Goal: Task Accomplishment & Management: Complete application form

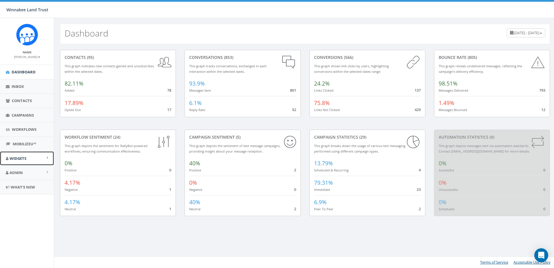
click at [23, 157] on span "Widgets" at bounding box center [18, 157] width 17 height 5
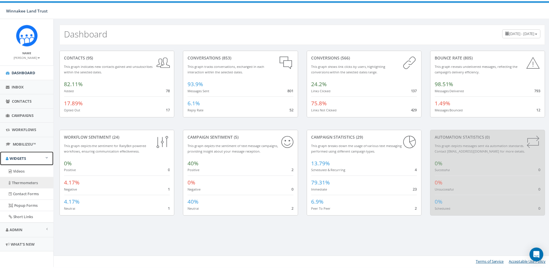
scroll to position [0, 0]
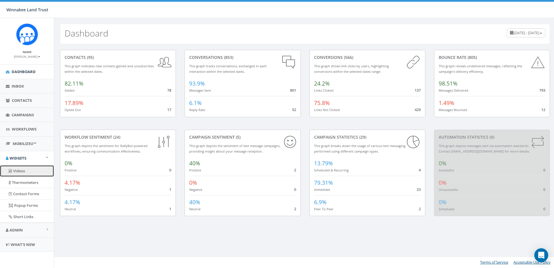
click at [22, 169] on link "Videos" at bounding box center [27, 170] width 54 height 11
click at [21, 229] on span "Admin" at bounding box center [16, 229] width 13 height 5
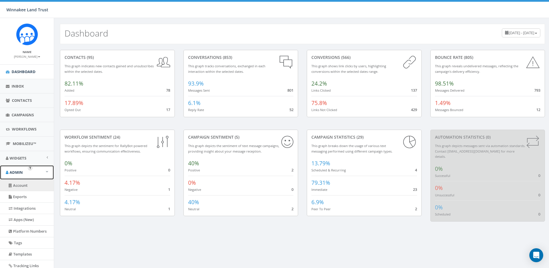
scroll to position [58, 0]
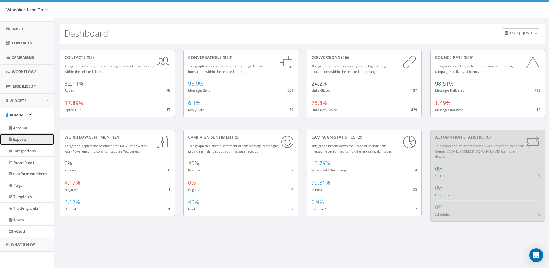
click at [14, 140] on link "Exports" at bounding box center [27, 138] width 54 height 11
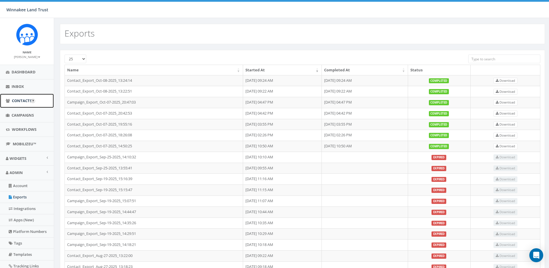
click at [11, 103] on link "Contacts" at bounding box center [27, 101] width 54 height 14
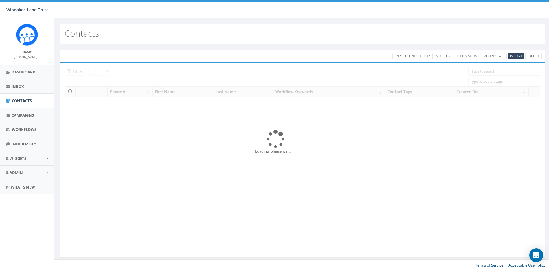
select select
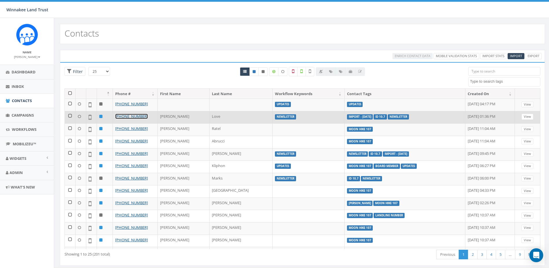
click at [136, 115] on link "+1 805-637-4164" at bounding box center [131, 115] width 33 height 5
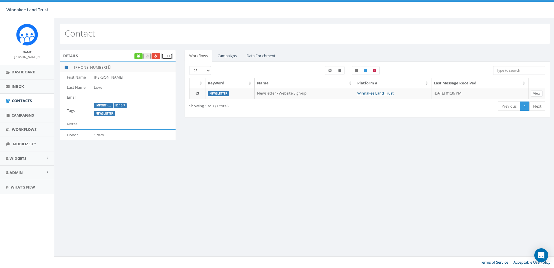
click at [168, 55] on link "Edit" at bounding box center [166, 56] width 11 height 6
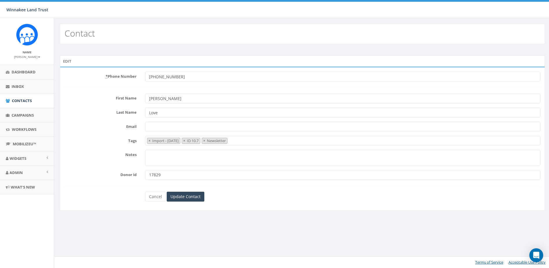
select select "Import - 10/08/2025"
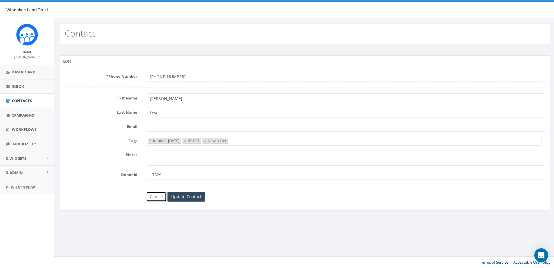
click at [158, 197] on link "Cancel" at bounding box center [156, 196] width 21 height 10
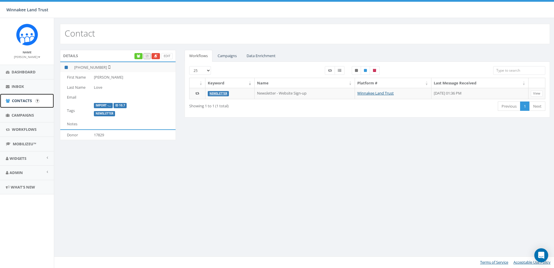
click at [12, 103] on span "Contacts" at bounding box center [22, 100] width 20 height 5
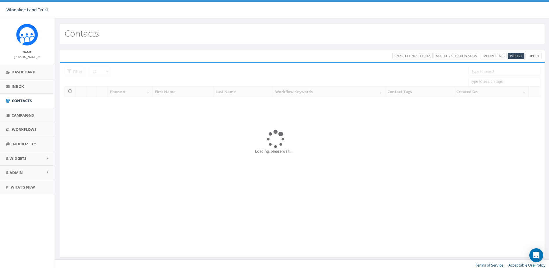
select select
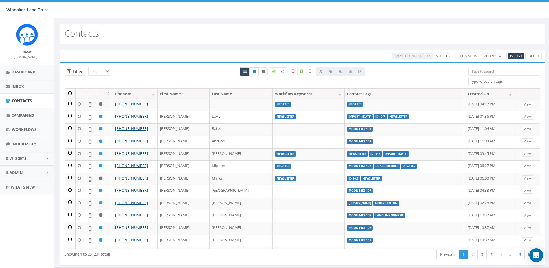
click at [255, 70] on icon at bounding box center [254, 71] width 3 height 3
radio input "true"
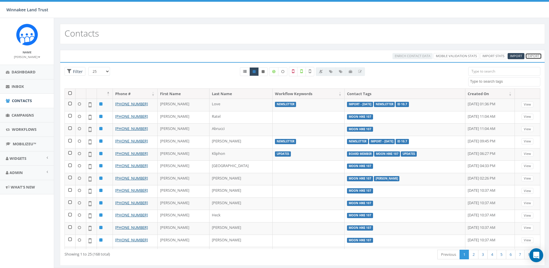
click at [537, 55] on link "Export" at bounding box center [534, 56] width 17 height 6
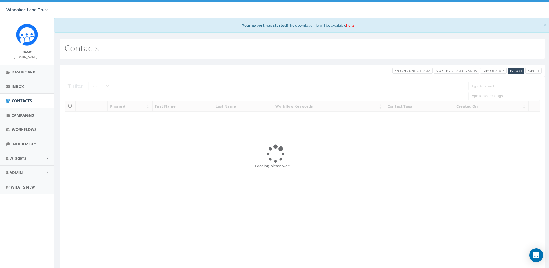
select select
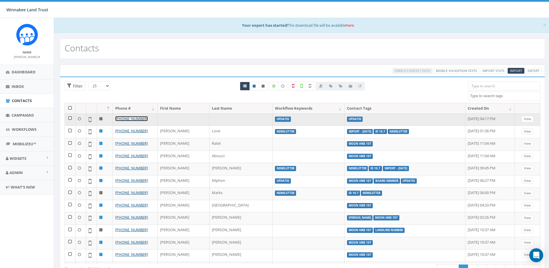
click at [135, 118] on link "[PHONE_NUMBER]" at bounding box center [131, 118] width 33 height 5
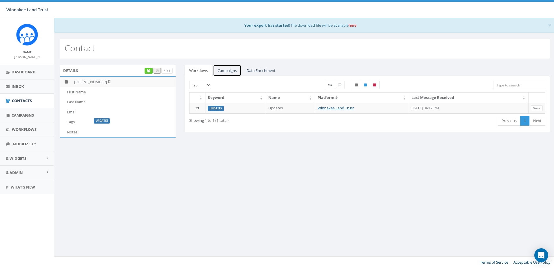
click at [230, 71] on link "Campaigns" at bounding box center [227, 71] width 28 height 12
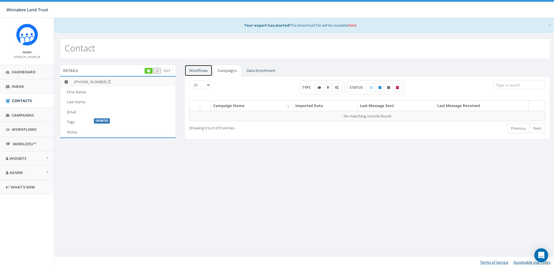
click at [209, 72] on link "Workflows" at bounding box center [198, 71] width 28 height 12
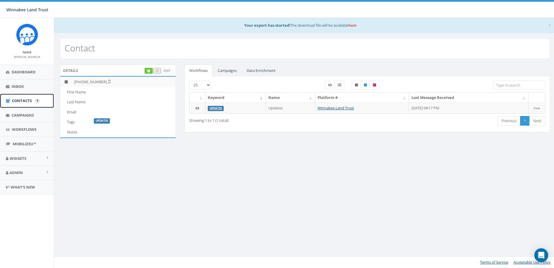
click at [22, 100] on span "Contacts" at bounding box center [22, 100] width 20 height 5
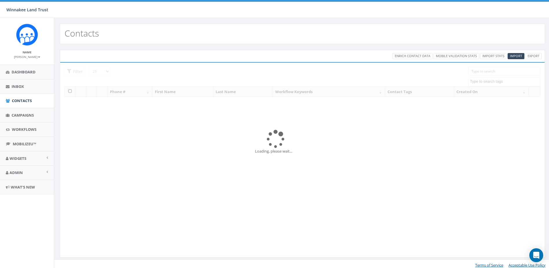
select select
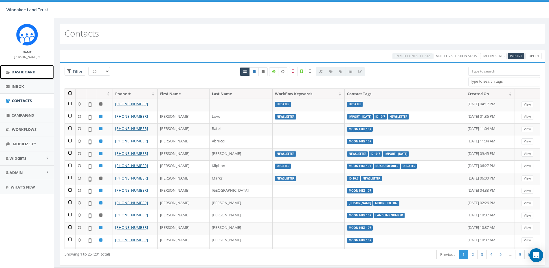
click at [30, 72] on span "Dashboard" at bounding box center [24, 71] width 24 height 5
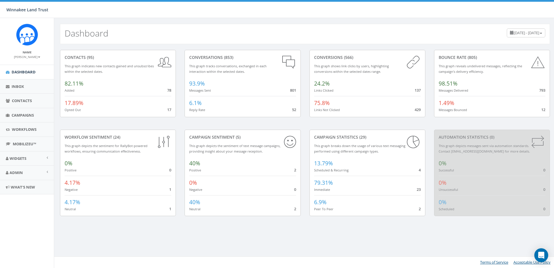
click at [513, 34] on span "July 10, 2025 - October 8, 2025" at bounding box center [525, 32] width 25 height 5
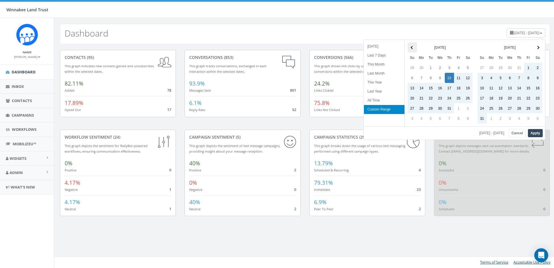
click at [413, 48] on th at bounding box center [411, 47] width 9 height 10
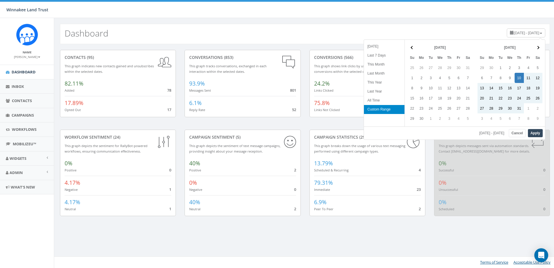
click at [413, 48] on th at bounding box center [411, 47] width 9 height 10
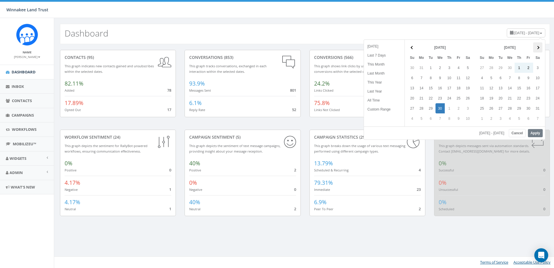
click at [537, 46] on span at bounding box center [537, 47] width 3 height 3
click at [537, 46] on th at bounding box center [537, 47] width 9 height 10
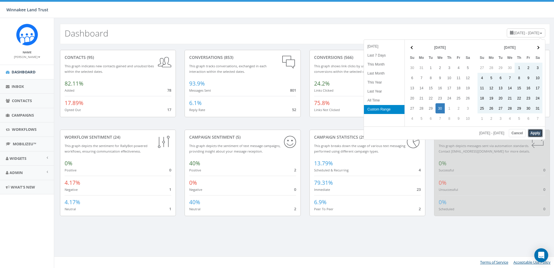
click at [533, 132] on button "Apply" at bounding box center [535, 133] width 15 height 8
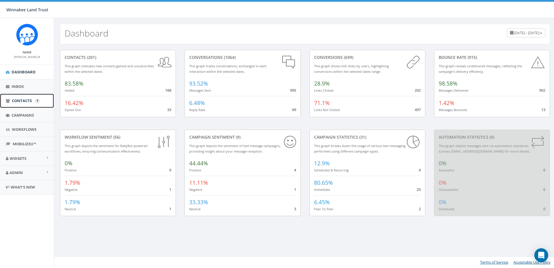
click at [25, 99] on span "Contacts" at bounding box center [22, 100] width 20 height 5
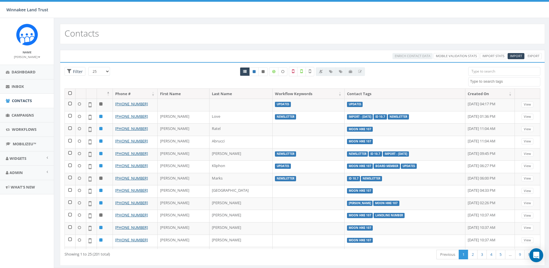
select select
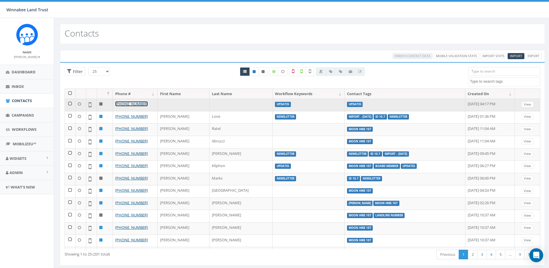
click at [133, 102] on link "[PHONE_NUMBER]" at bounding box center [131, 103] width 33 height 5
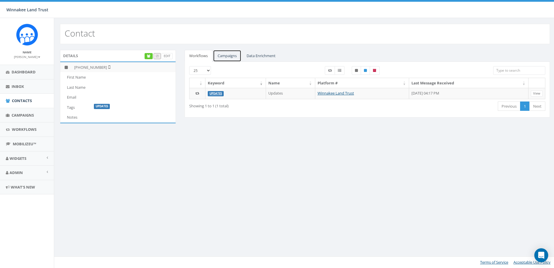
click at [226, 56] on link "Campaigns" at bounding box center [227, 56] width 28 height 12
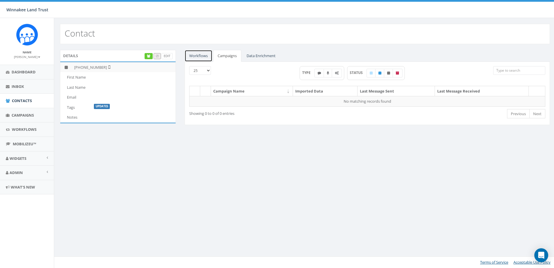
click at [205, 57] on link "Workflows" at bounding box center [198, 56] width 28 height 12
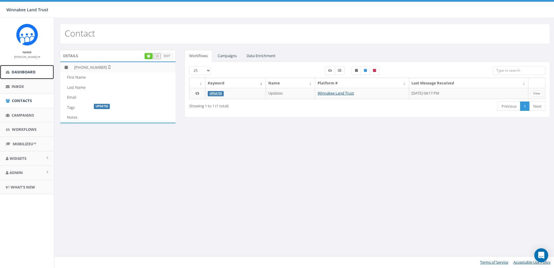
click at [31, 72] on span "Dashboard" at bounding box center [24, 71] width 24 height 5
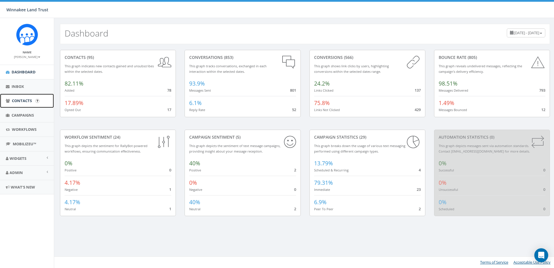
click at [18, 99] on span "Contacts" at bounding box center [22, 100] width 20 height 5
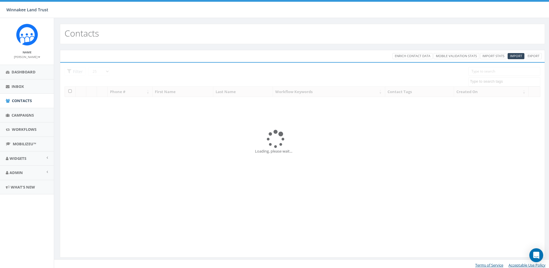
select select
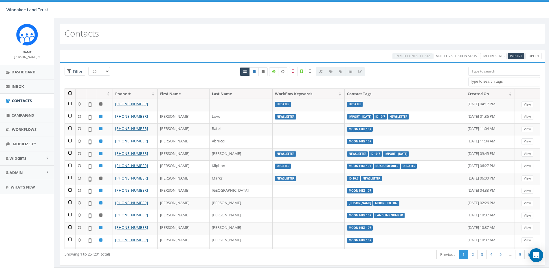
click at [492, 72] on input "search" at bounding box center [504, 71] width 72 height 9
paste input "19144798774"
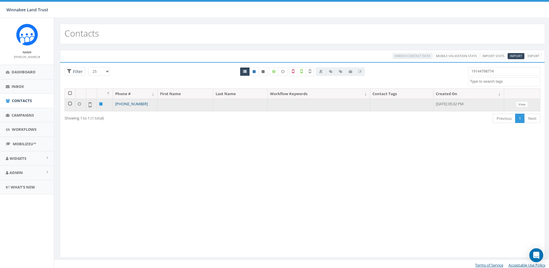
type input "19144798774"
click at [143, 105] on link "[PHONE_NUMBER]" at bounding box center [131, 103] width 33 height 5
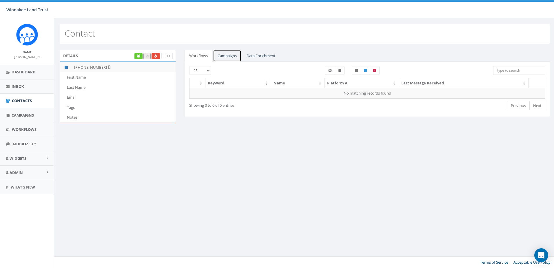
click at [228, 56] on link "Campaigns" at bounding box center [227, 56] width 28 height 12
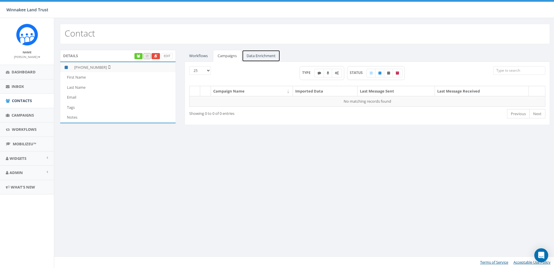
click at [263, 55] on link "Data Enrichment" at bounding box center [261, 56] width 38 height 12
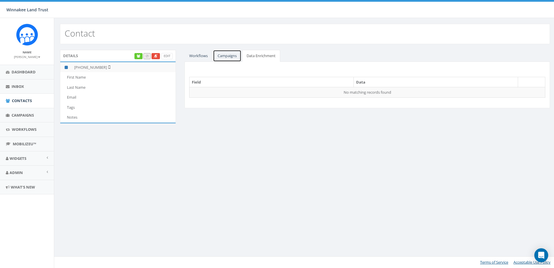
click at [227, 55] on link "Campaigns" at bounding box center [227, 56] width 28 height 12
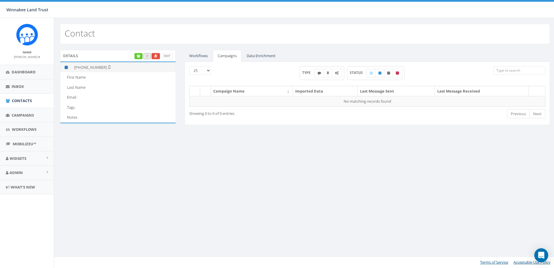
drag, startPoint x: 104, startPoint y: 68, endPoint x: 80, endPoint y: 70, distance: 23.9
click at [80, 70] on td "[PHONE_NUMBER]" at bounding box center [124, 67] width 104 height 10
copy td "914-479-8774"
click at [25, 116] on span "Campaigns" at bounding box center [23, 114] width 22 height 5
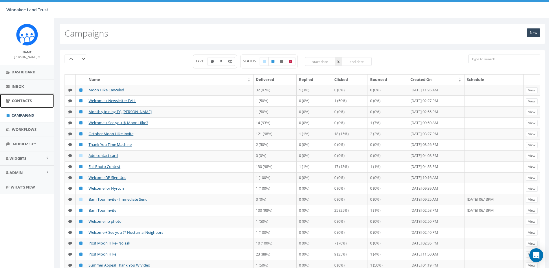
click at [24, 102] on span "Contacts" at bounding box center [22, 100] width 20 height 5
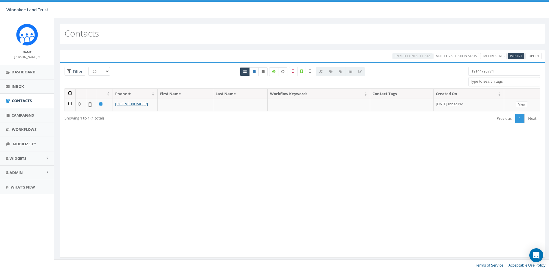
select select
click at [519, 56] on span "Import" at bounding box center [516, 56] width 12 height 4
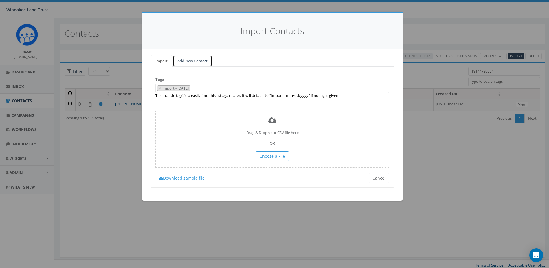
click at [194, 59] on link "Add New Contact" at bounding box center [192, 61] width 39 height 12
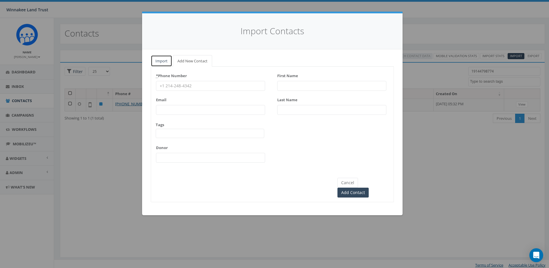
click at [169, 61] on link "Import" at bounding box center [161, 61] width 21 height 12
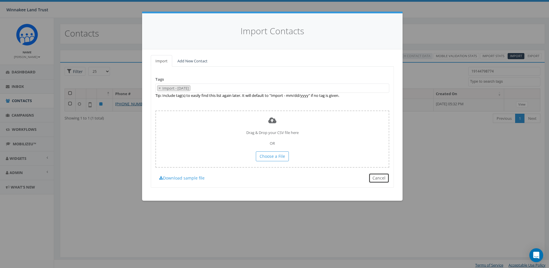
click at [383, 180] on button "Cancel" at bounding box center [379, 178] width 21 height 10
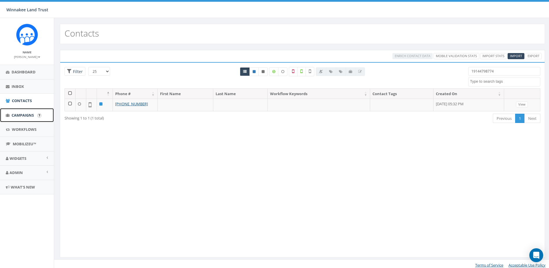
click at [19, 113] on span "Campaigns" at bounding box center [23, 114] width 22 height 5
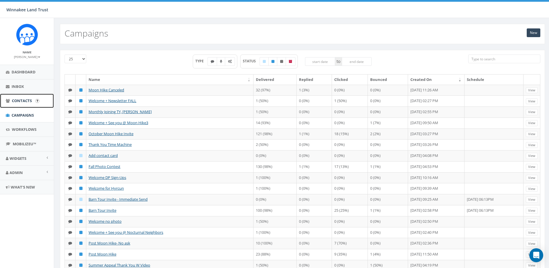
click at [20, 101] on span "Contacts" at bounding box center [22, 100] width 20 height 5
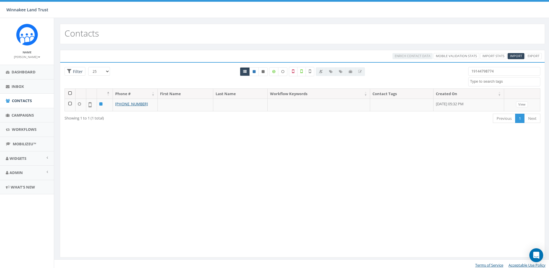
select select
click at [516, 54] on span "Import" at bounding box center [516, 56] width 12 height 4
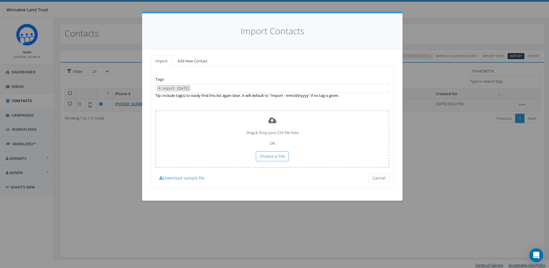
click at [160, 88] on span "×" at bounding box center [160, 87] width 2 height 5
select select
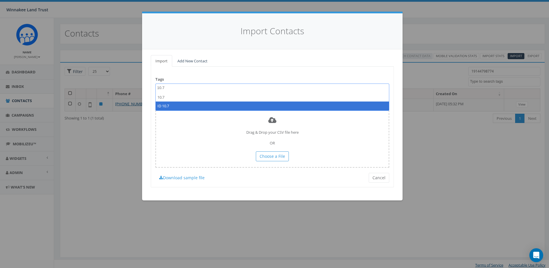
type textarea "10.7"
select select "ID 10.7"
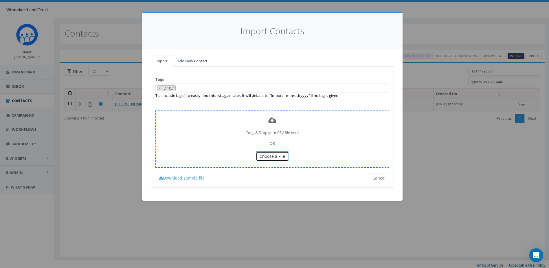
click at [272, 153] on span "Choose a File" at bounding box center [272, 156] width 25 height 6
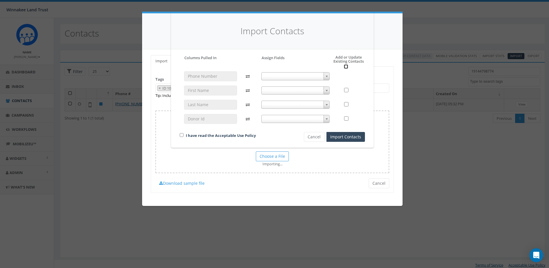
click at [346, 67] on input "checkbox" at bounding box center [346, 66] width 4 height 4
checkbox input "true"
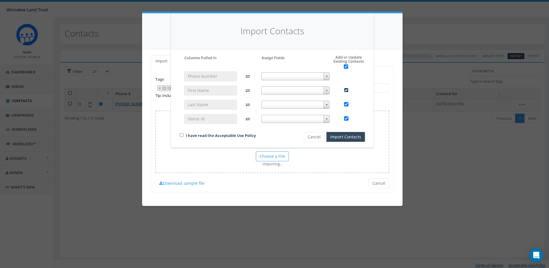
click at [347, 88] on input "checkbox" at bounding box center [346, 90] width 4 height 4
checkbox input "false"
click at [347, 101] on div at bounding box center [349, 105] width 22 height 10
click at [347, 105] on input "checkbox" at bounding box center [346, 104] width 4 height 4
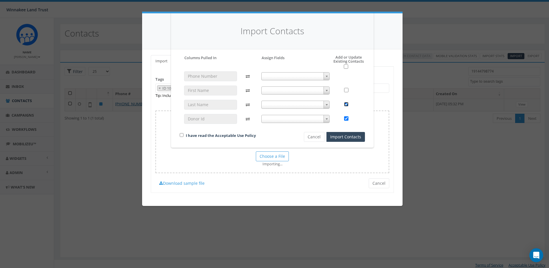
checkbox input "false"
click at [346, 137] on button "Import Contacts" at bounding box center [346, 137] width 39 height 10
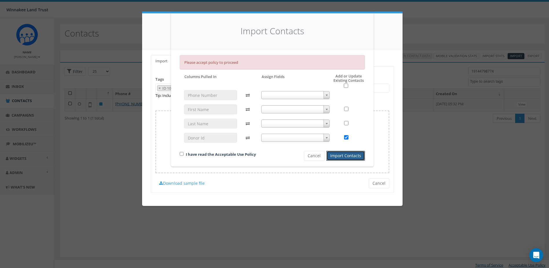
click at [179, 153] on div "I have read the Acceptable Use Policy" at bounding box center [231, 155] width 113 height 8
click at [181, 153] on input "checkbox" at bounding box center [182, 154] width 4 height 4
checkbox input "true"
click at [344, 155] on button "Import Contacts" at bounding box center [346, 156] width 39 height 10
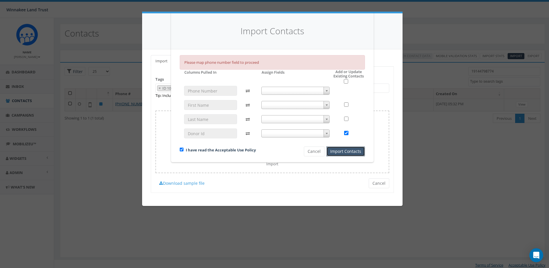
click at [351, 150] on button "Import Contacts" at bounding box center [346, 151] width 39 height 10
click at [301, 91] on span at bounding box center [295, 91] width 69 height 8
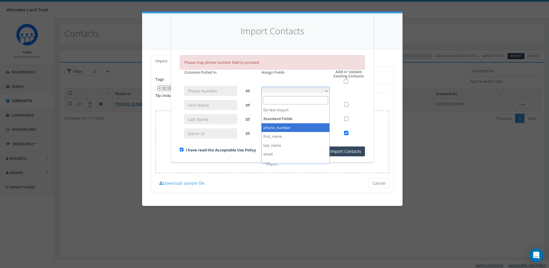
select select "phone_number"
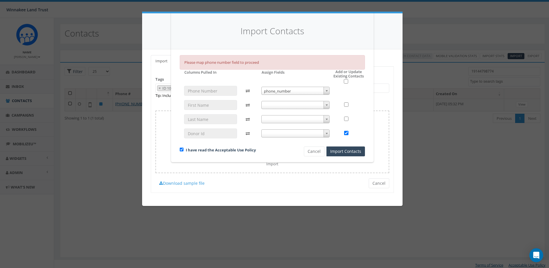
click at [294, 103] on span at bounding box center [295, 105] width 69 height 8
select select "first_name"
click at [290, 122] on span at bounding box center [295, 119] width 69 height 8
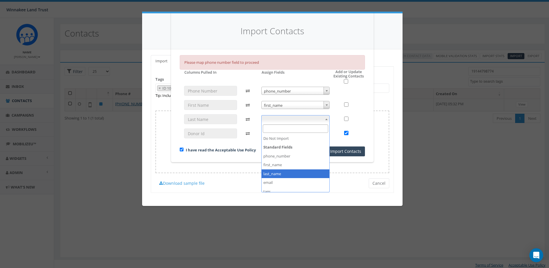
select select "last_name"
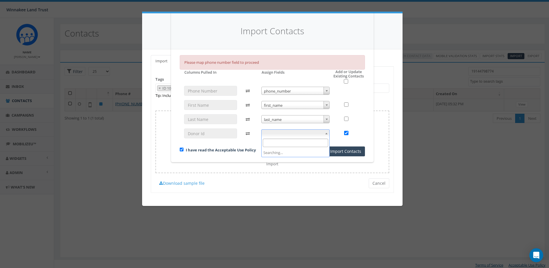
click at [290, 134] on span at bounding box center [295, 133] width 69 height 8
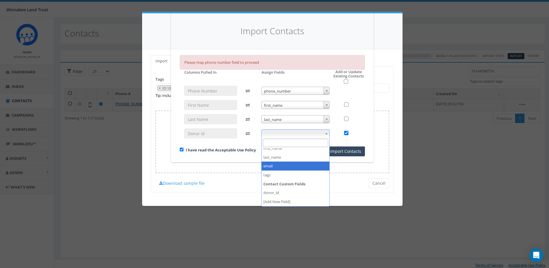
scroll to position [30, 0]
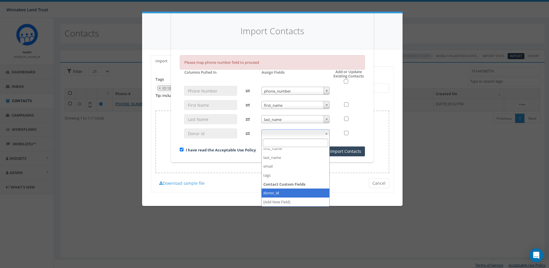
checkbox input "false"
select select "donor_id"
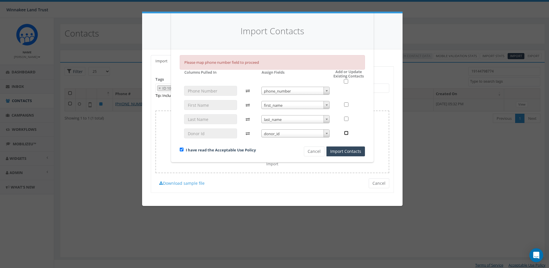
click at [345, 133] on input "checkbox" at bounding box center [346, 133] width 4 height 4
checkbox input "true"
click at [345, 156] on button "Import Contacts" at bounding box center [346, 151] width 39 height 10
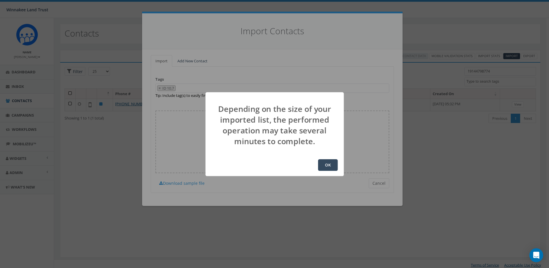
click at [325, 169] on button "OK" at bounding box center [328, 165] width 20 height 12
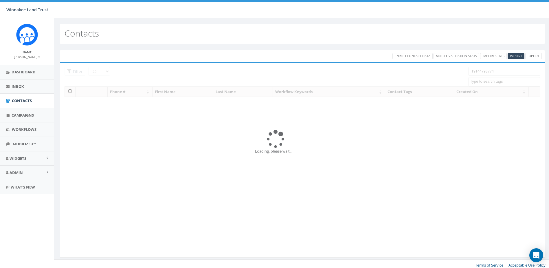
select select
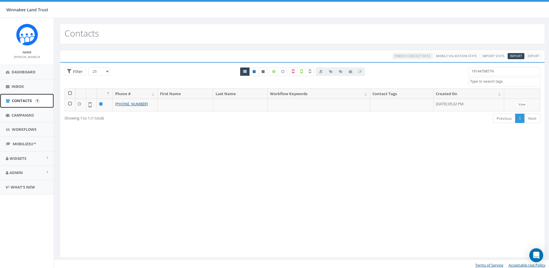
click at [11, 102] on link "Contacts" at bounding box center [27, 101] width 54 height 14
select select
click at [12, 101] on span "Contacts" at bounding box center [22, 100] width 20 height 5
select select
click at [450, 79] on div "25 50 100 Filter 19144798774 [DATE] Barn Tour 25 Board Member BT Guidebook DP o…" at bounding box center [302, 77] width 485 height 21
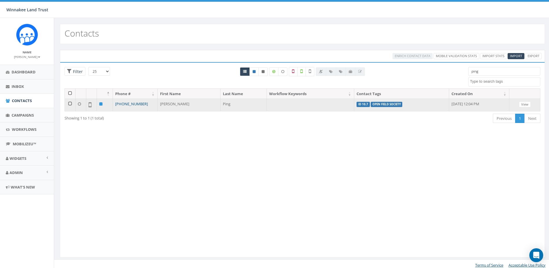
type input "ping"
click at [139, 104] on link "[PHONE_NUMBER]" at bounding box center [131, 103] width 33 height 5
